Goal: Task Accomplishment & Management: Manage account settings

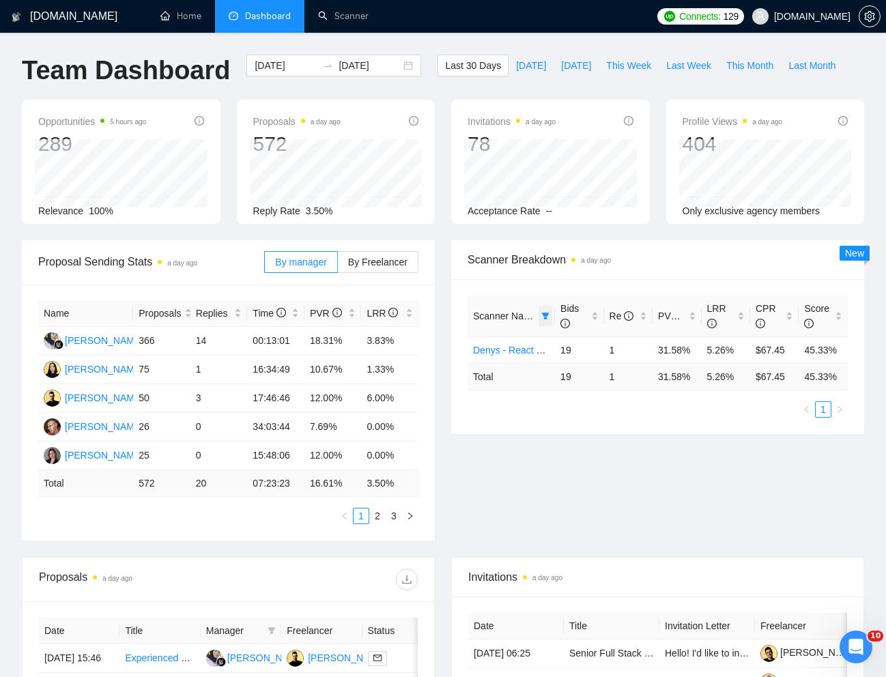
click at [547, 313] on icon "filter" at bounding box center [546, 316] width 8 height 7
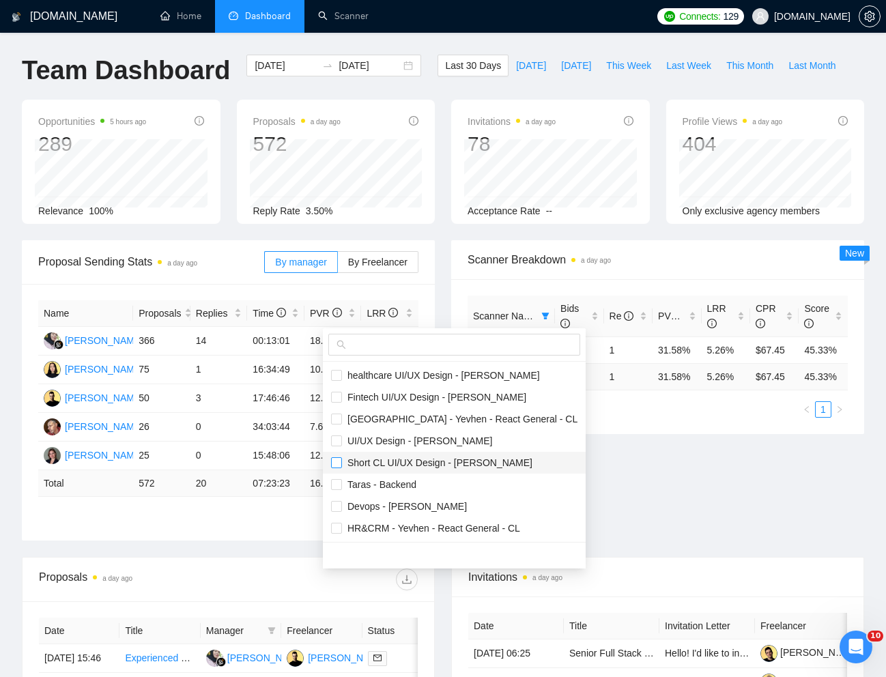
click at [331, 460] on input "checkbox" at bounding box center [336, 462] width 11 height 11
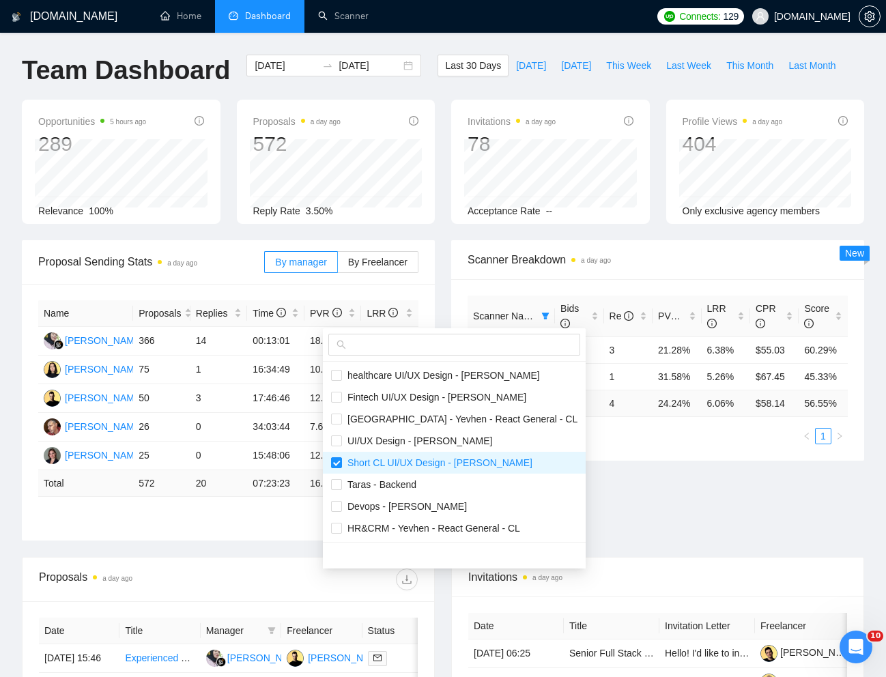
click at [605, 507] on div "Proposal Sending Stats a day ago By manager By Freelancer Name Proposals Replie…" at bounding box center [443, 398] width 859 height 317
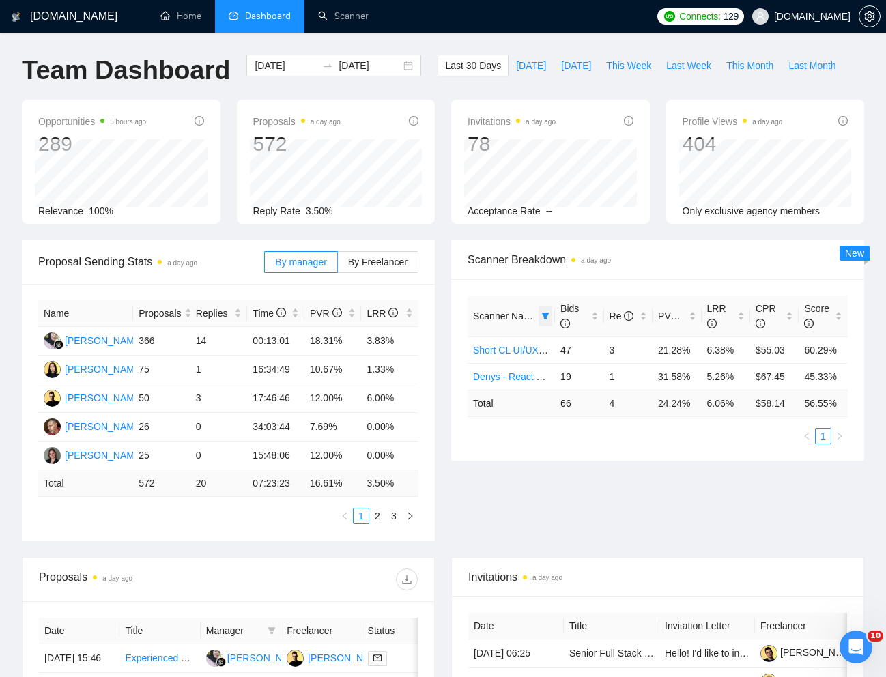
click at [545, 317] on icon "filter" at bounding box center [545, 316] width 8 height 8
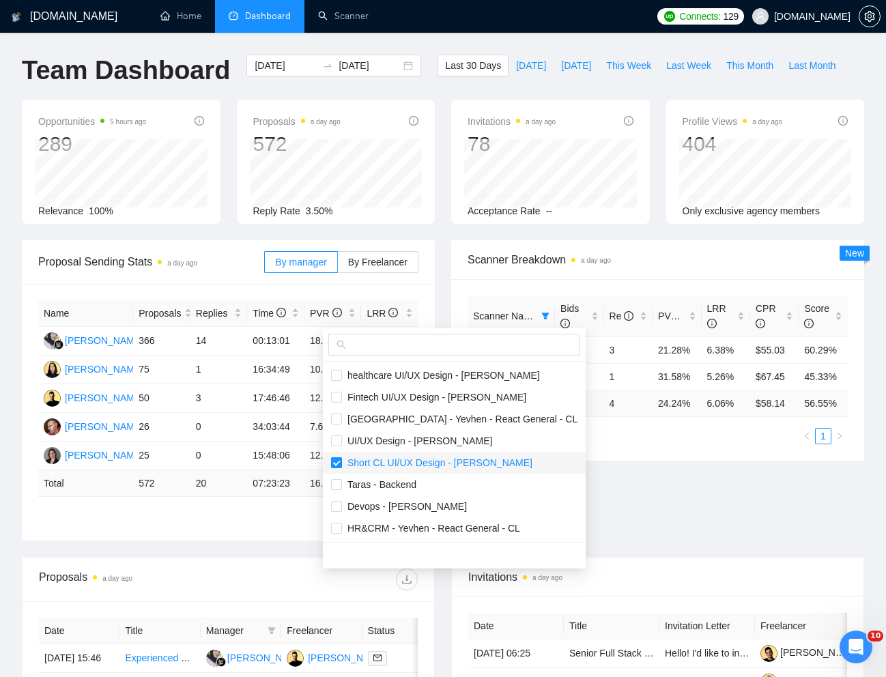
click at [339, 464] on input "checkbox" at bounding box center [336, 462] width 11 height 11
checkbox input "false"
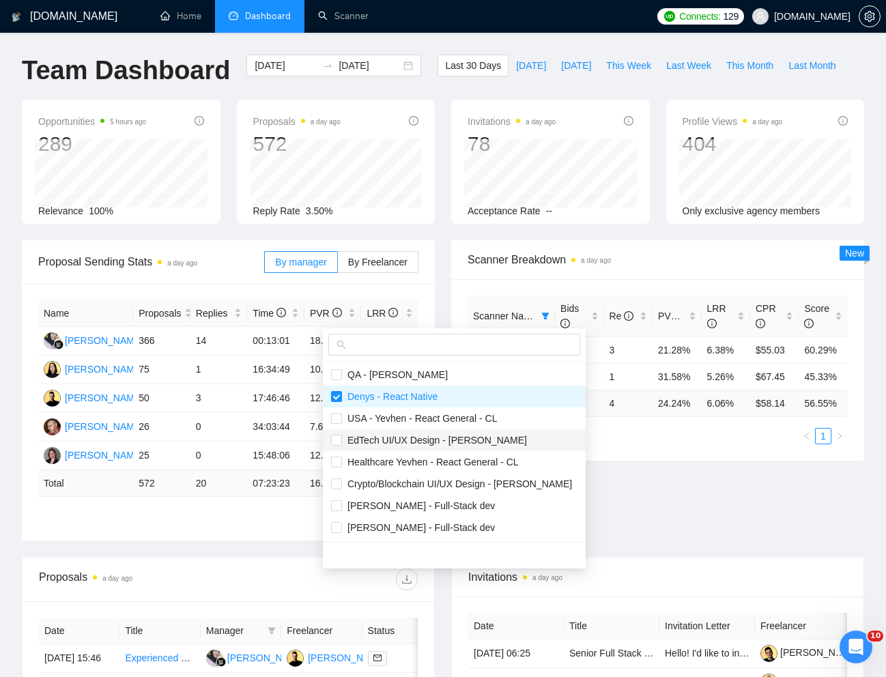
scroll to position [230, 0]
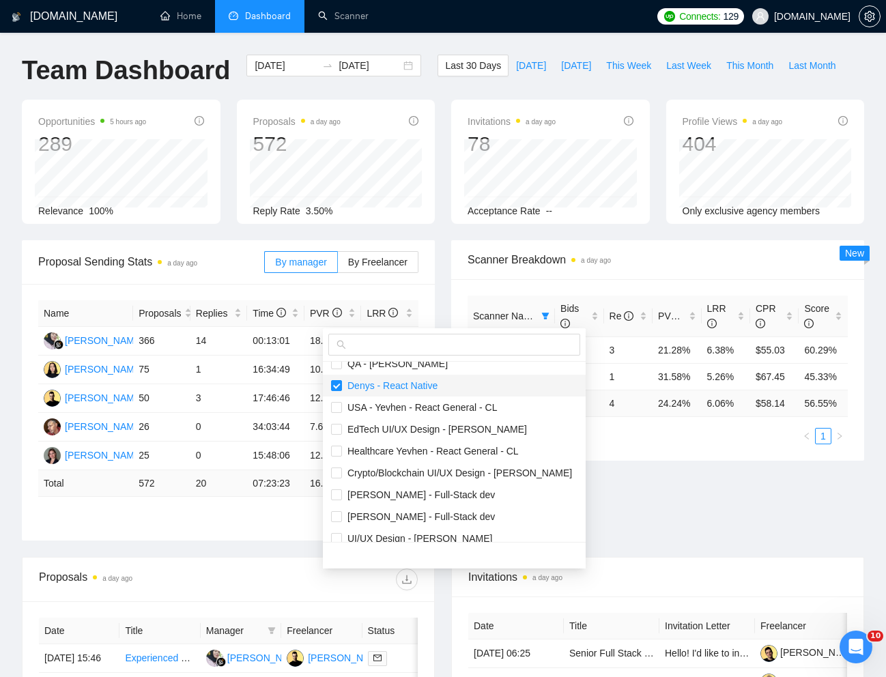
click at [343, 389] on span "Denys - React Native" at bounding box center [390, 385] width 96 height 11
checkbox input "false"
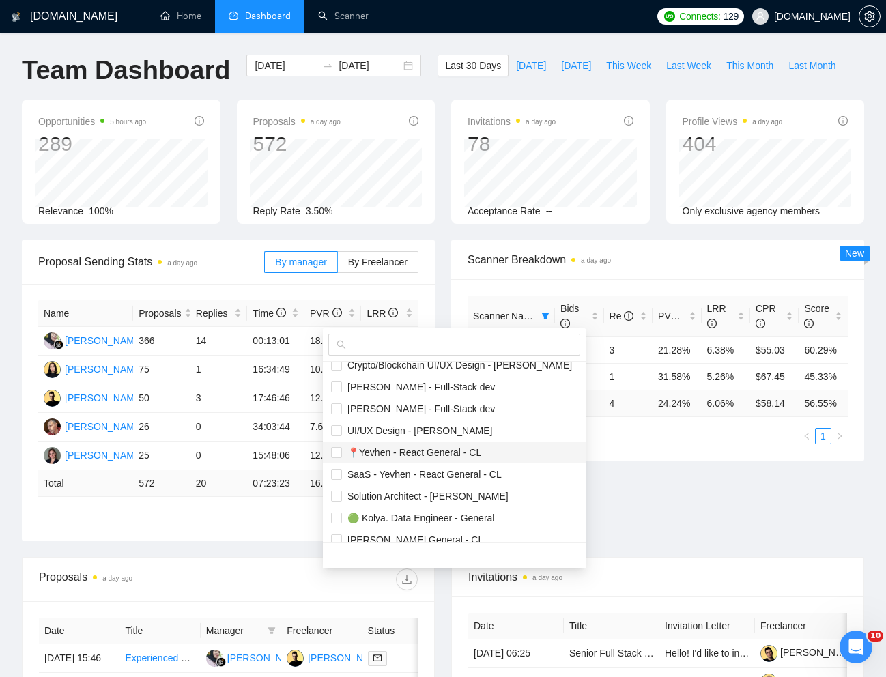
scroll to position [371, 0]
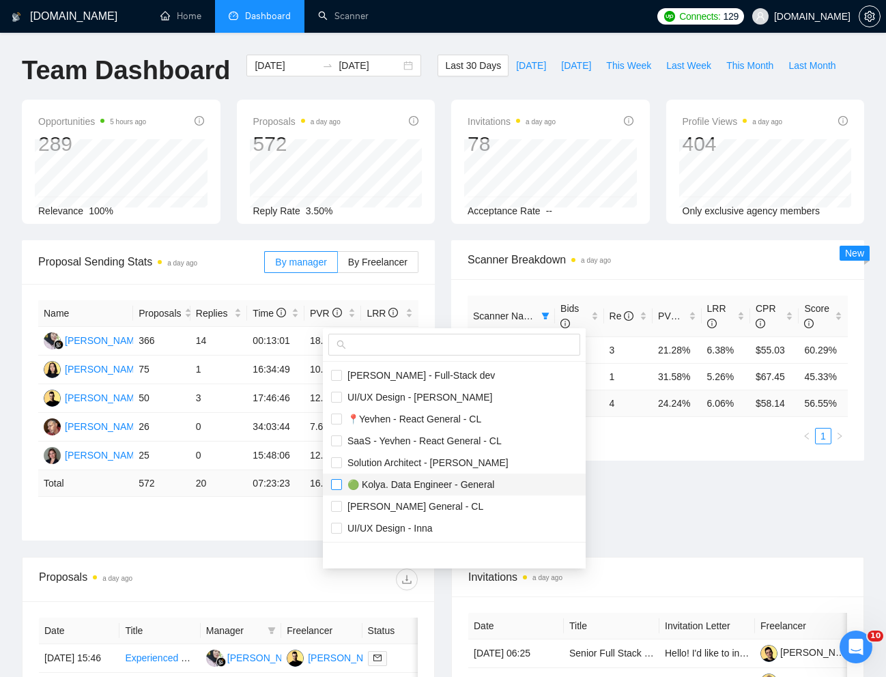
click at [333, 483] on input "checkbox" at bounding box center [336, 484] width 11 height 11
click at [630, 518] on div "Proposal Sending Stats a day ago By manager By Freelancer Name Proposals Replie…" at bounding box center [443, 398] width 859 height 317
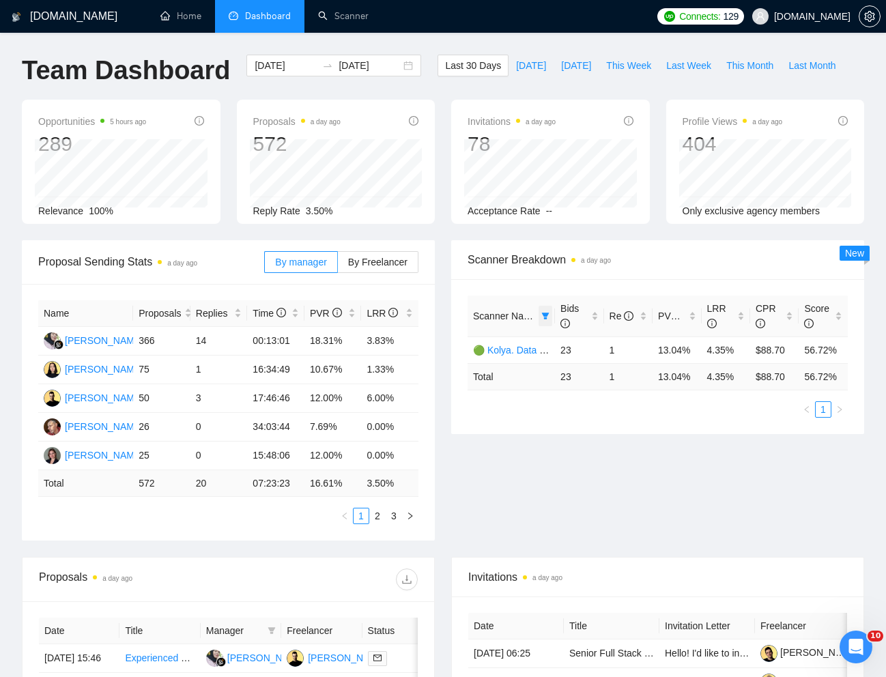
click at [545, 315] on icon "filter" at bounding box center [546, 316] width 8 height 7
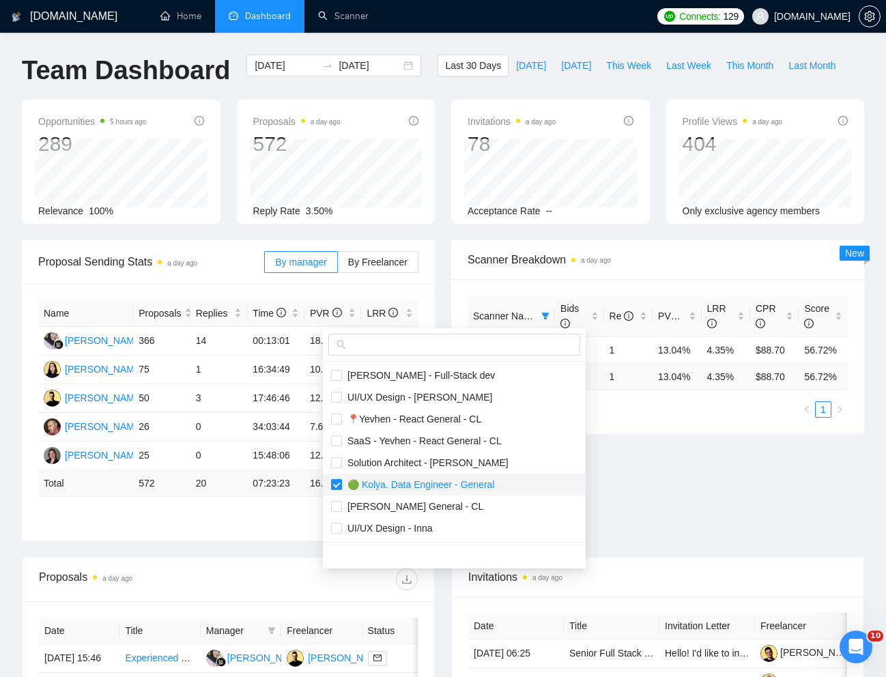
click at [334, 480] on input "checkbox" at bounding box center [336, 484] width 11 height 11
checkbox input "false"
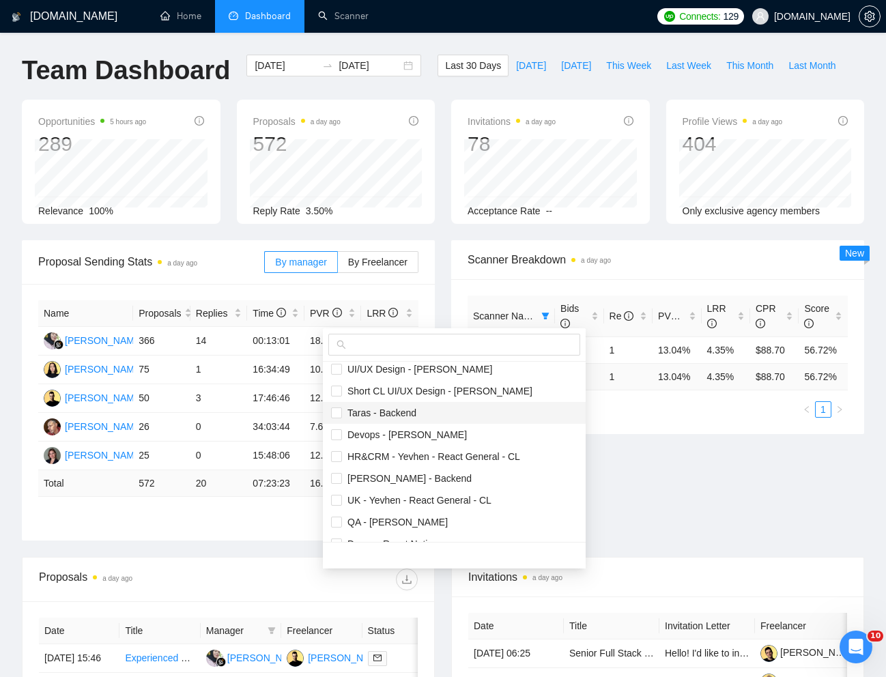
scroll to position [0, 0]
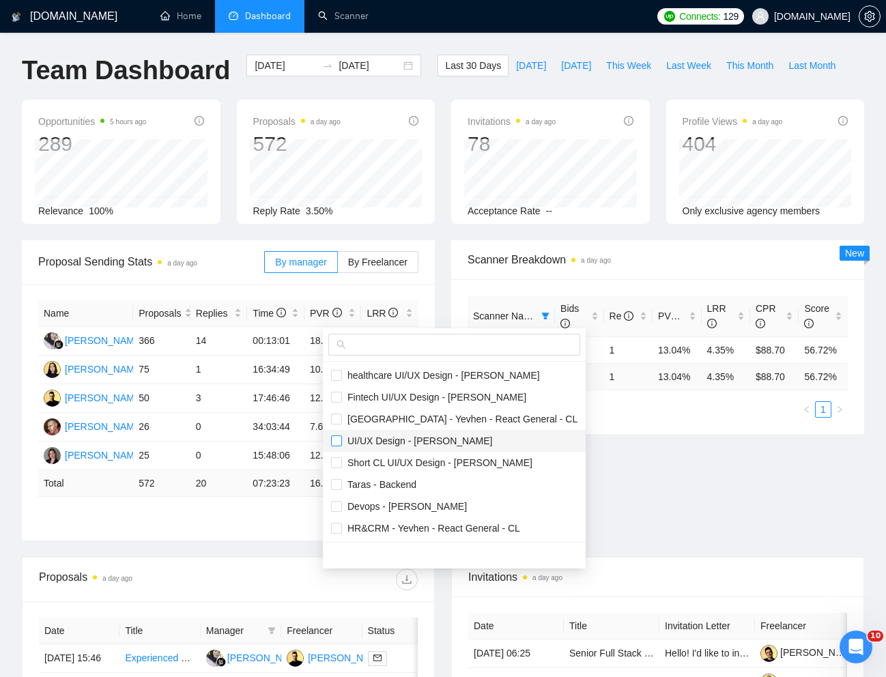
click at [339, 442] on input "checkbox" at bounding box center [336, 441] width 11 height 11
click at [573, 486] on div "Proposal Sending Stats a day ago By manager By Freelancer Name Proposals Replie…" at bounding box center [443, 398] width 859 height 317
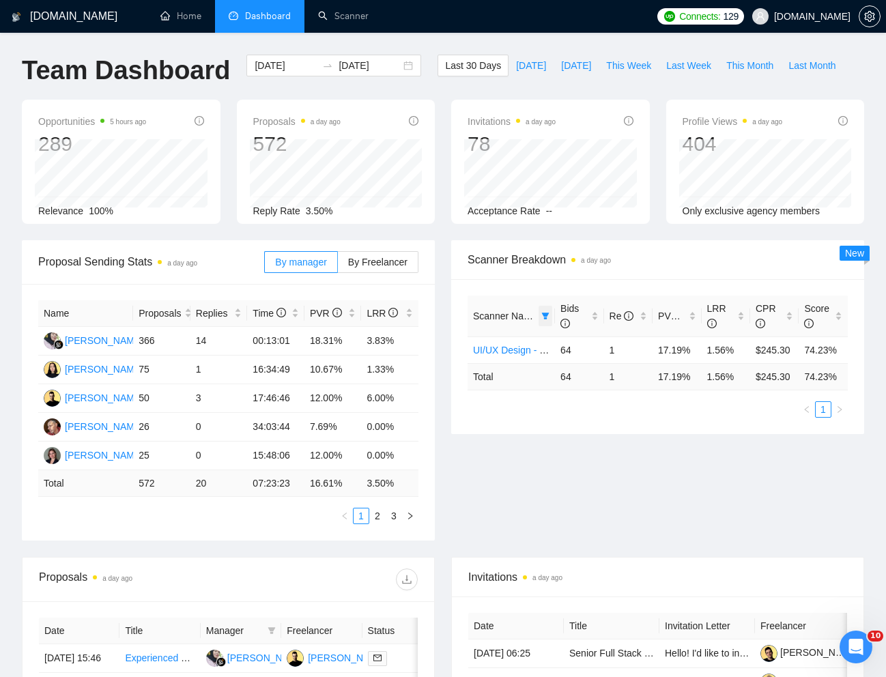
click at [545, 317] on icon "filter" at bounding box center [546, 316] width 8 height 7
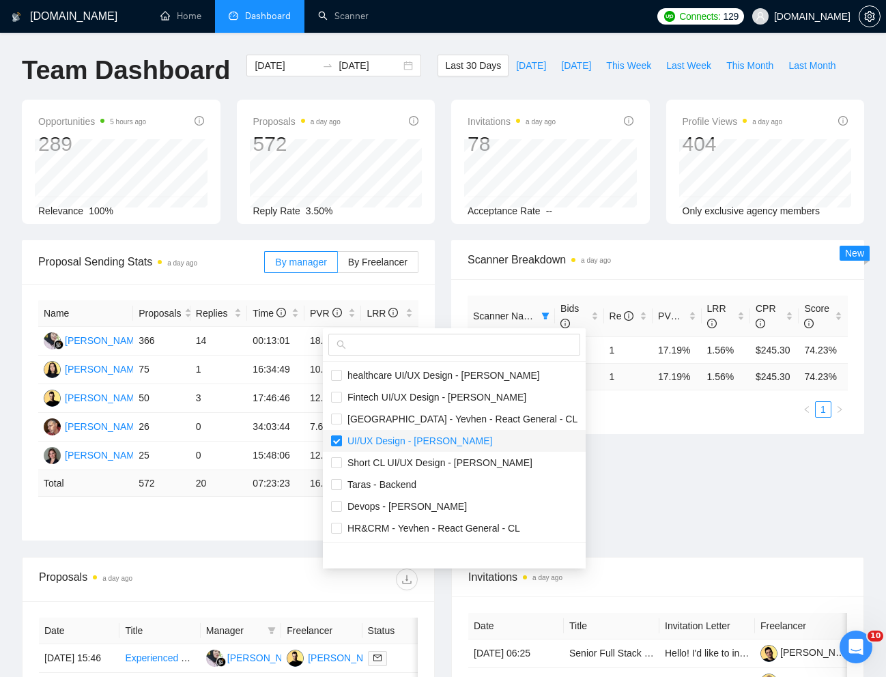
click at [339, 440] on input "checkbox" at bounding box center [336, 441] width 11 height 11
checkbox input "false"
click at [337, 399] on input "checkbox" at bounding box center [336, 397] width 11 height 11
checkbox input "true"
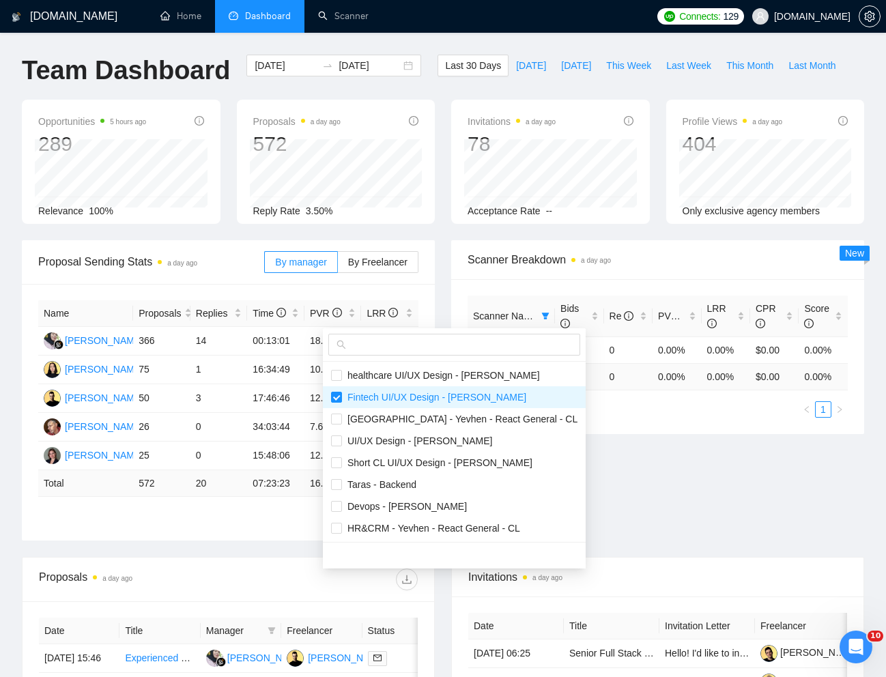
click at [587, 478] on div "Proposal Sending Stats a day ago By manager By Freelancer Name Proposals Replie…" at bounding box center [443, 398] width 859 height 317
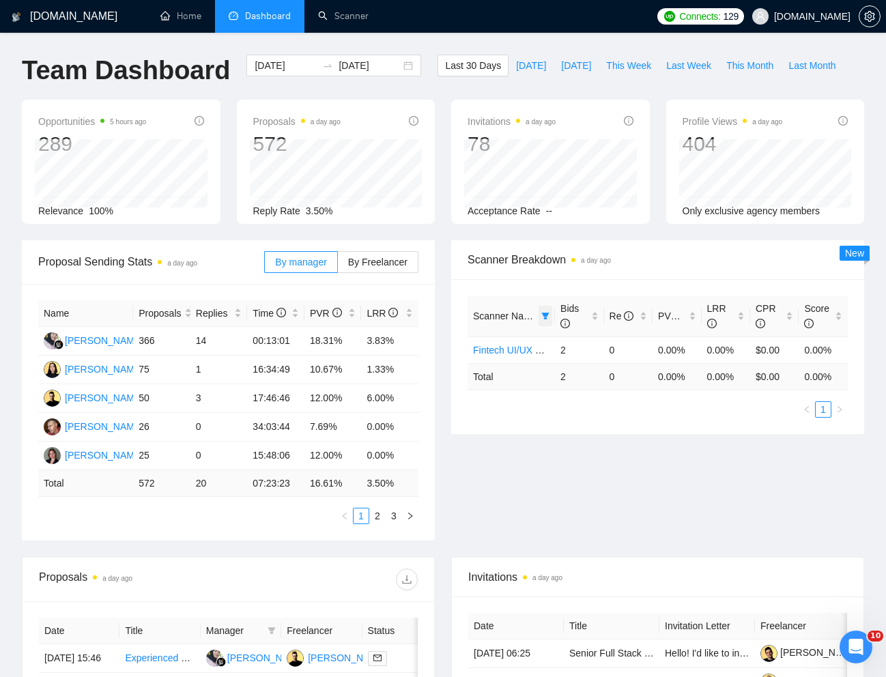
click at [543, 318] on icon "filter" at bounding box center [545, 316] width 8 height 8
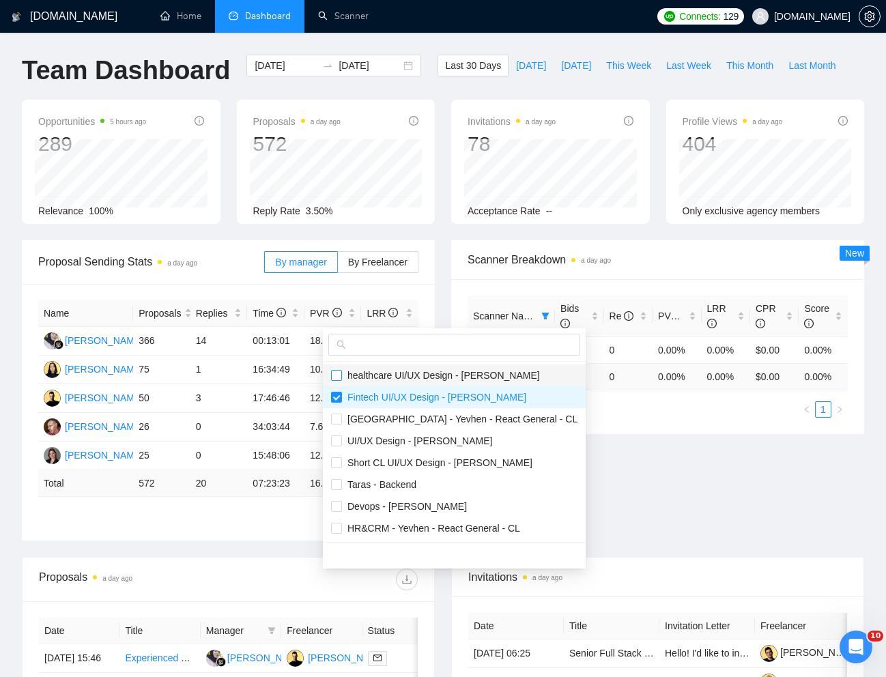
click at [331, 377] on input "checkbox" at bounding box center [336, 375] width 11 height 11
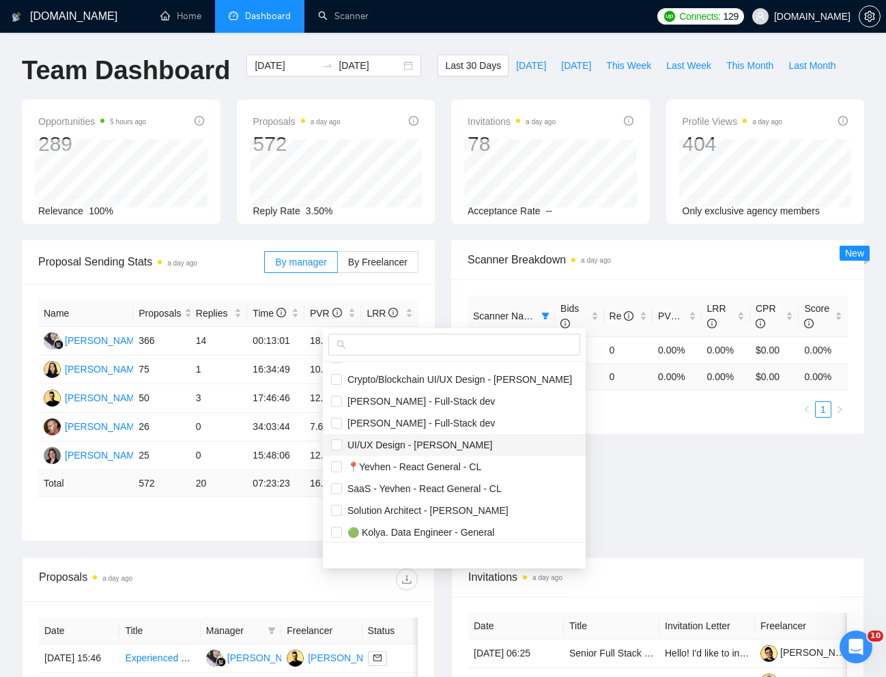
scroll to position [371, 0]
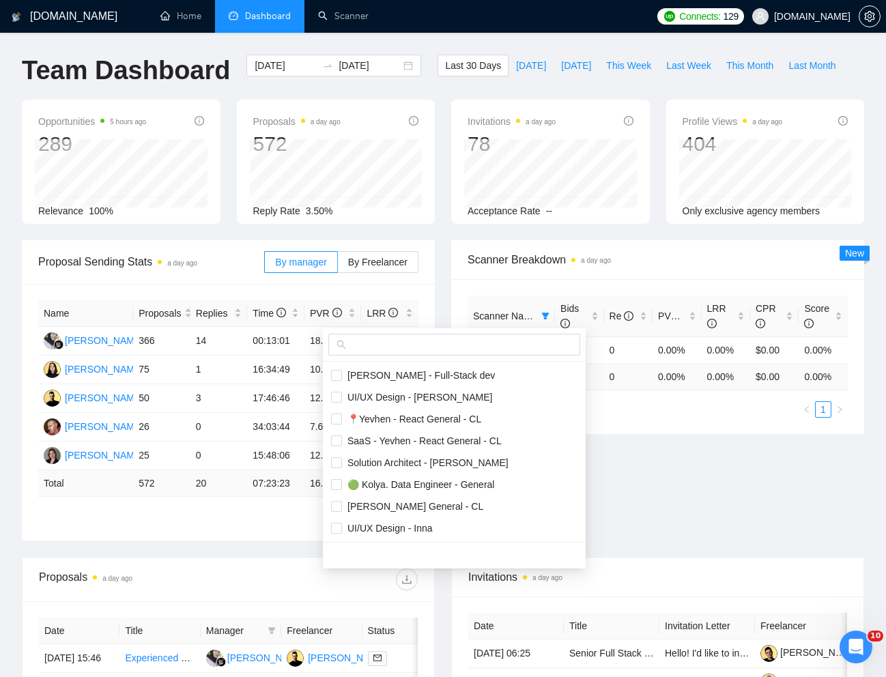
click at [631, 515] on div "Proposal Sending Stats a day ago By manager By Freelancer Name Proposals Replie…" at bounding box center [443, 398] width 859 height 317
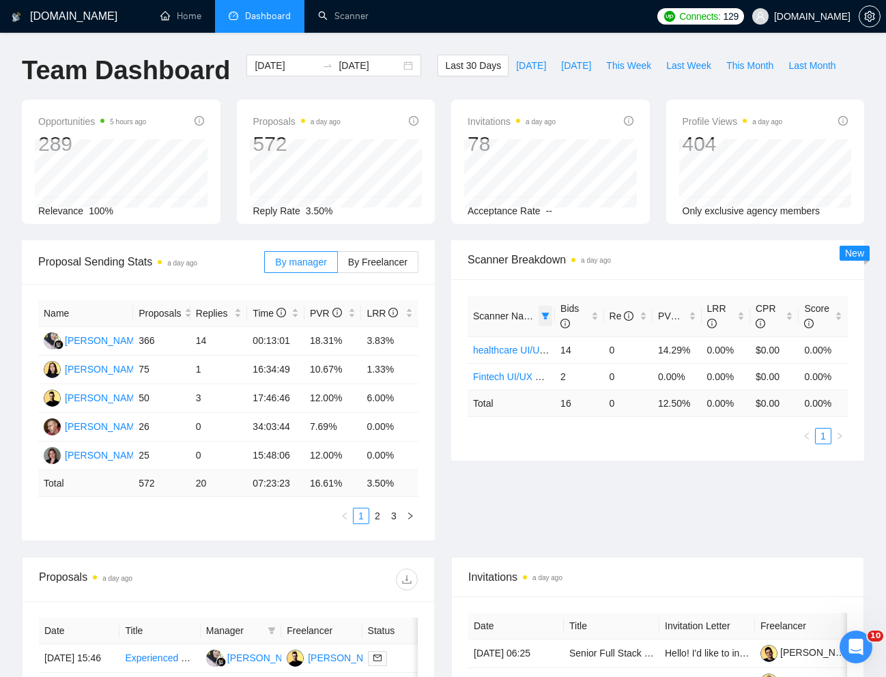
click at [549, 315] on icon "filter" at bounding box center [545, 316] width 8 height 8
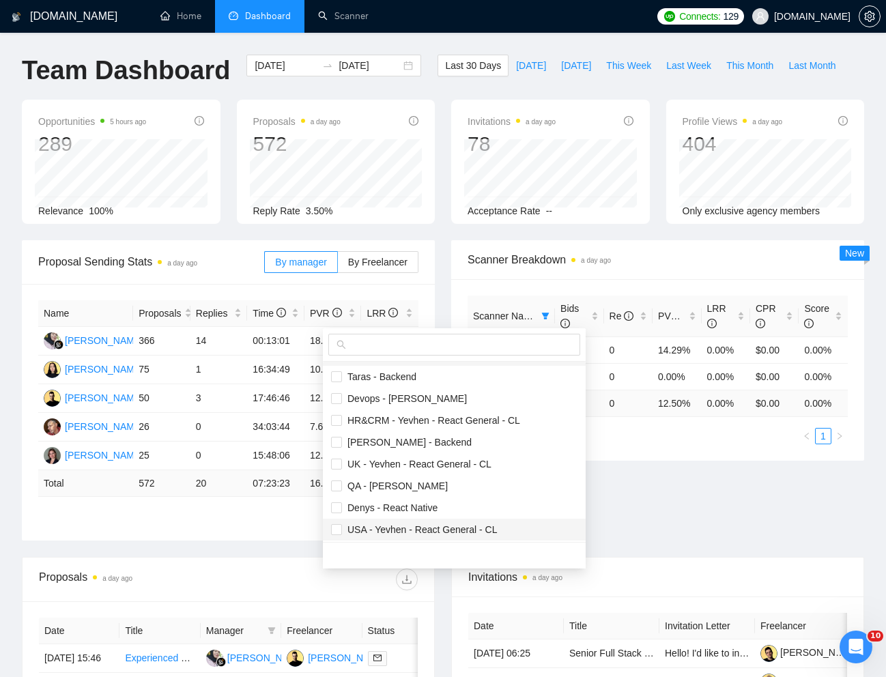
scroll to position [0, 0]
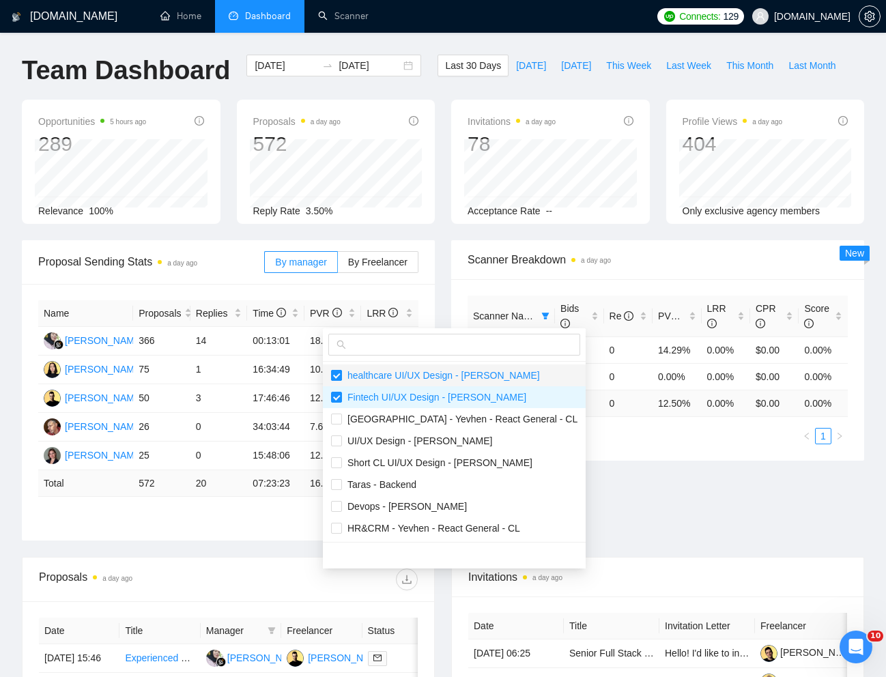
click at [337, 376] on input "checkbox" at bounding box center [336, 375] width 11 height 11
checkbox input "false"
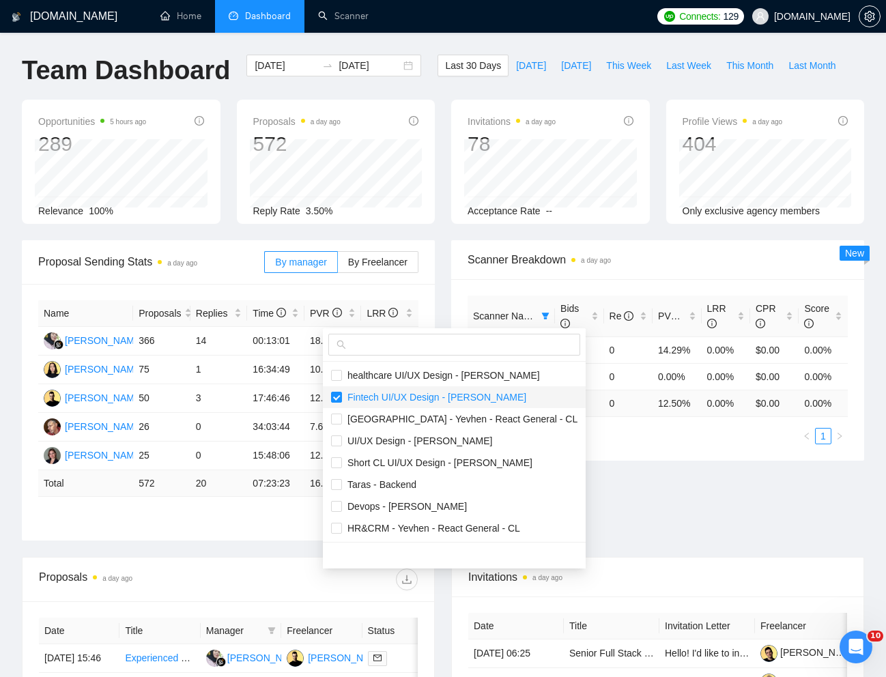
click at [338, 399] on input "checkbox" at bounding box center [336, 397] width 11 height 11
checkbox input "false"
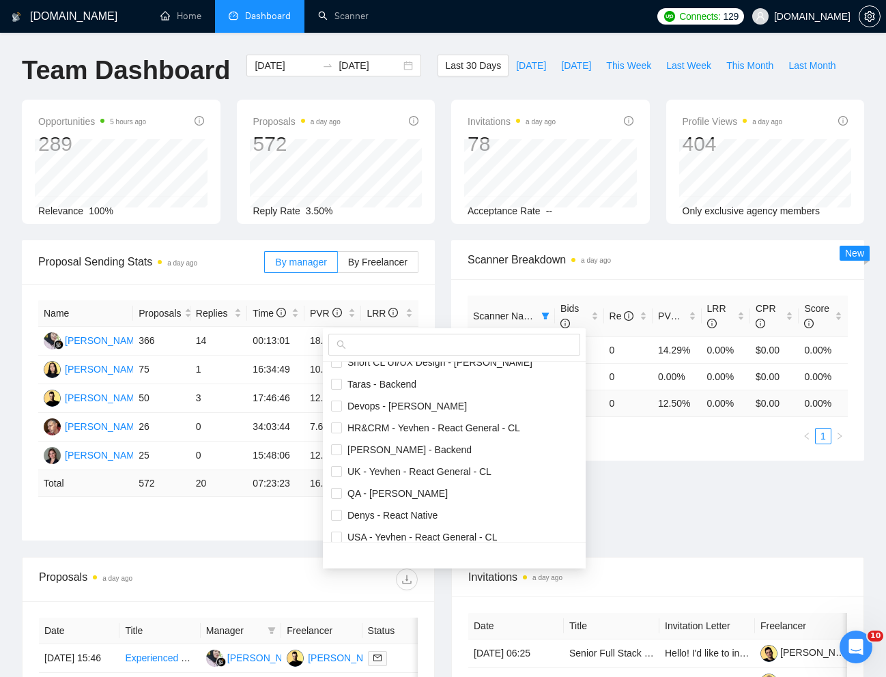
scroll to position [371, 0]
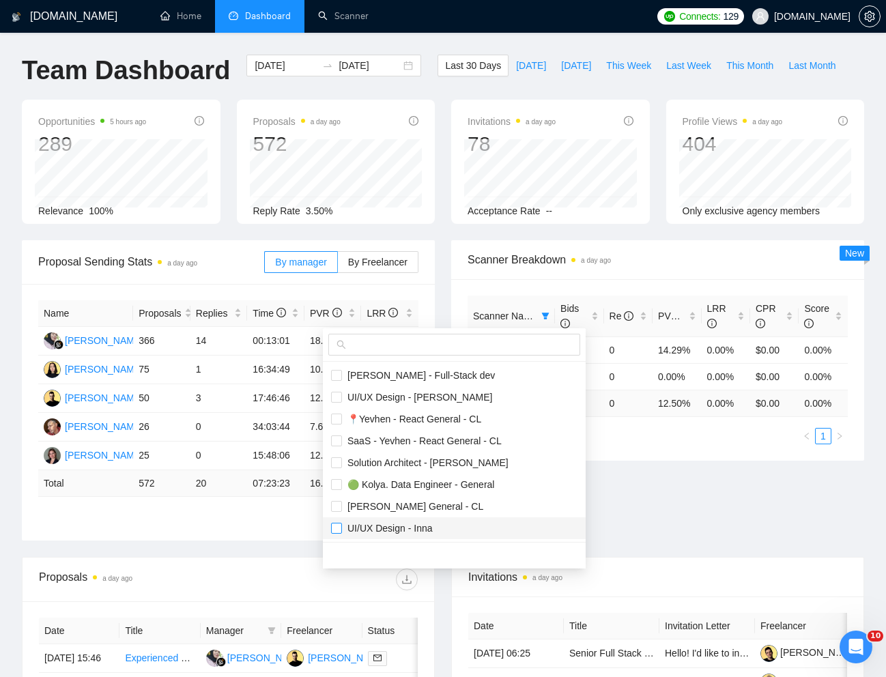
click at [335, 526] on input "checkbox" at bounding box center [336, 528] width 11 height 11
checkbox input "true"
click at [629, 511] on div "Proposal Sending Stats a day ago By manager By Freelancer Name Proposals Replie…" at bounding box center [443, 398] width 859 height 317
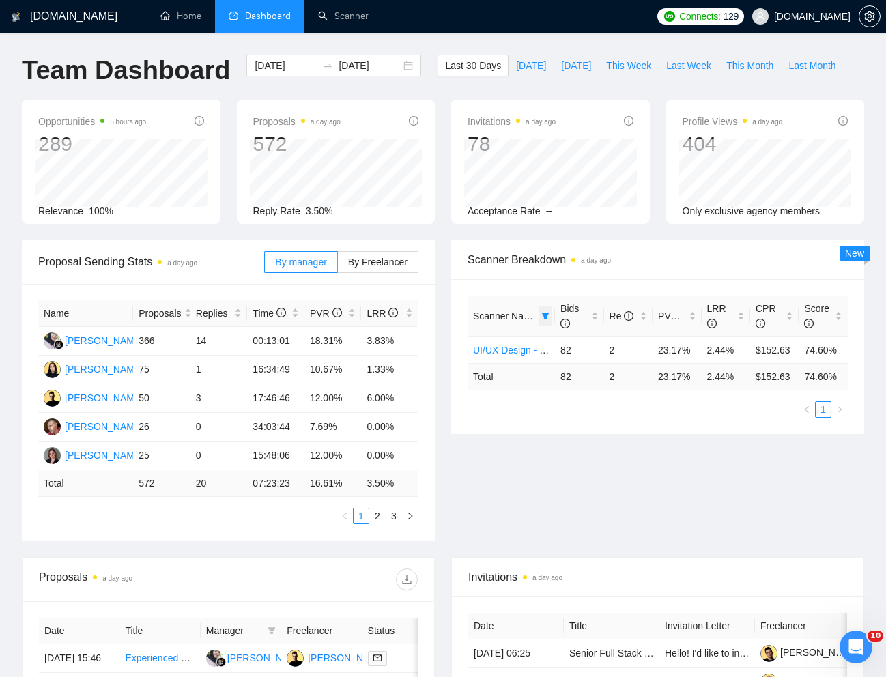
click at [547, 316] on icon "filter" at bounding box center [545, 316] width 8 height 8
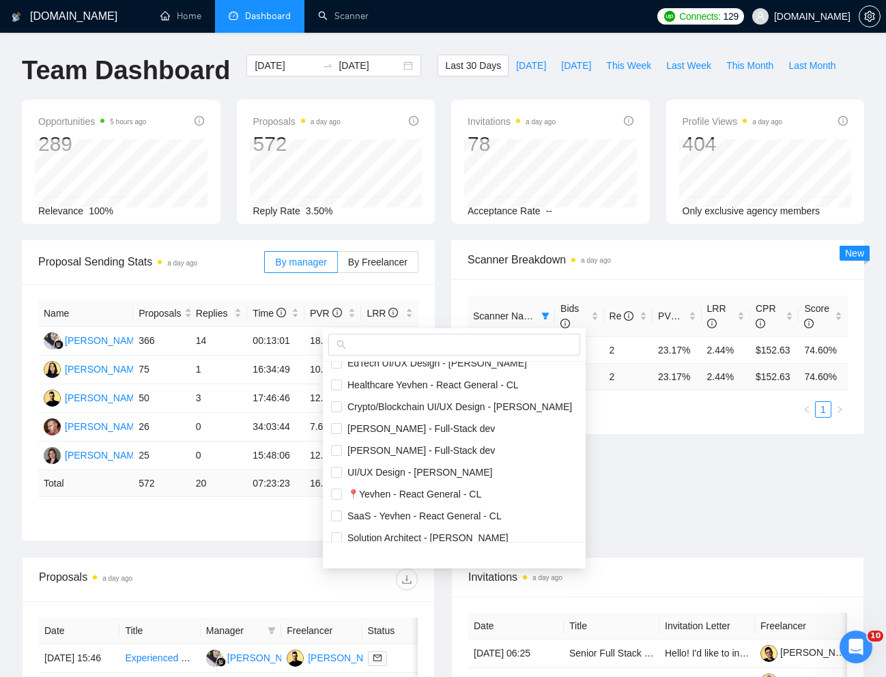
click at [645, 504] on div "Proposal Sending Stats a day ago By manager By Freelancer Name Proposals Replie…" at bounding box center [443, 398] width 859 height 317
